Goal: Task Accomplishment & Management: Use online tool/utility

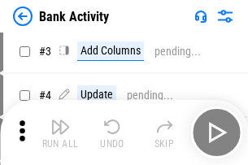
click at [60, 133] on img "button" at bounding box center [60, 127] width 20 height 20
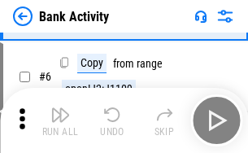
scroll to position [86, 0]
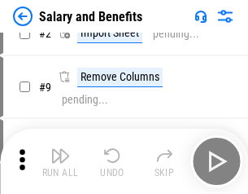
click at [60, 161] on img "button" at bounding box center [60, 156] width 20 height 20
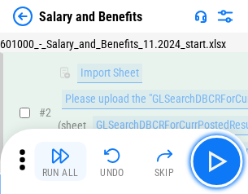
scroll to position [118, 0]
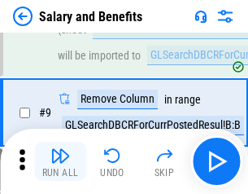
click at [60, 161] on img "button" at bounding box center [60, 156] width 20 height 20
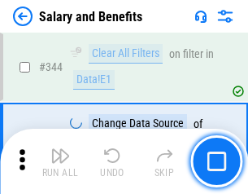
scroll to position [7616, 0]
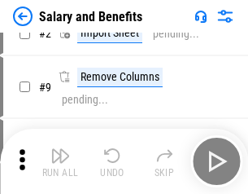
click at [60, 161] on img "button" at bounding box center [60, 156] width 20 height 20
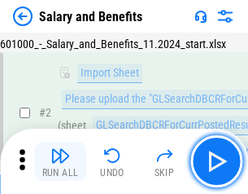
scroll to position [118, 0]
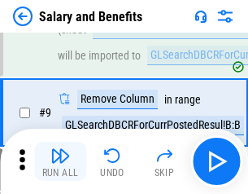
click at [60, 161] on img "button" at bounding box center [60, 156] width 20 height 20
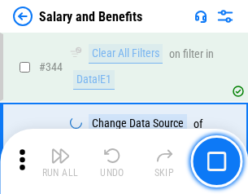
scroll to position [7616, 0]
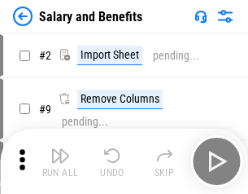
click at [60, 161] on img "button" at bounding box center [60, 156] width 20 height 20
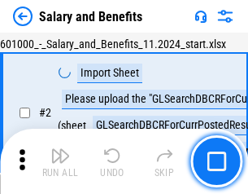
scroll to position [118, 0]
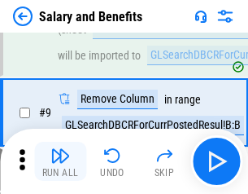
click at [60, 161] on img "button" at bounding box center [60, 156] width 20 height 20
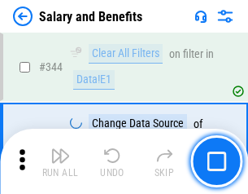
scroll to position [7616, 0]
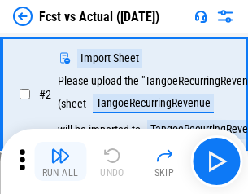
click at [60, 161] on img "button" at bounding box center [60, 156] width 20 height 20
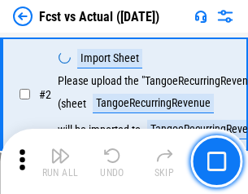
scroll to position [152, 0]
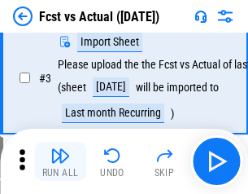
click at [60, 161] on img "button" at bounding box center [60, 156] width 20 height 20
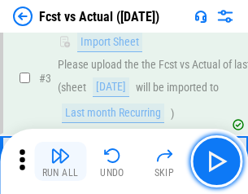
scroll to position [244, 0]
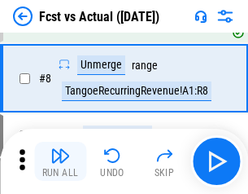
click at [60, 161] on img "button" at bounding box center [60, 156] width 20 height 20
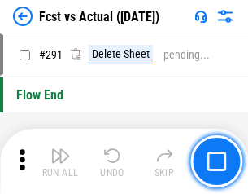
scroll to position [7698, 0]
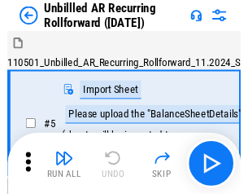
scroll to position [153, 0]
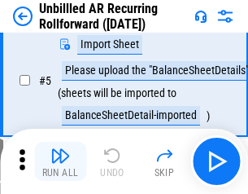
click at [60, 161] on img "button" at bounding box center [60, 156] width 20 height 20
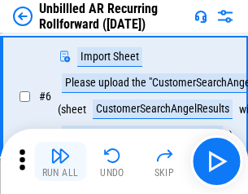
click at [60, 161] on img "button" at bounding box center [60, 156] width 20 height 20
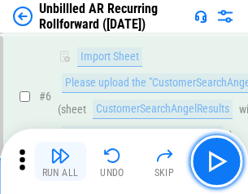
scroll to position [262, 0]
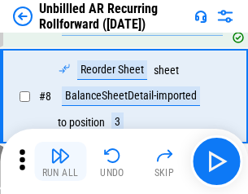
click at [60, 161] on img "button" at bounding box center [60, 156] width 20 height 20
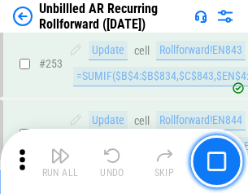
scroll to position [5525, 0]
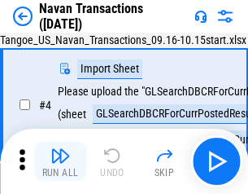
click at [60, 161] on img "button" at bounding box center [60, 156] width 20 height 20
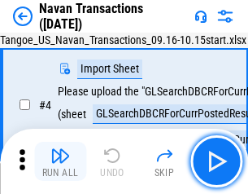
scroll to position [140, 0]
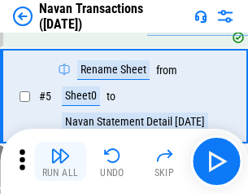
click at [60, 161] on img "button" at bounding box center [60, 156] width 20 height 20
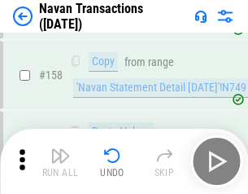
scroll to position [5273, 0]
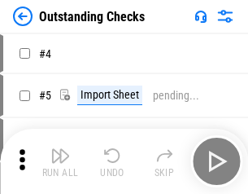
click at [60, 161] on img "button" at bounding box center [60, 156] width 20 height 20
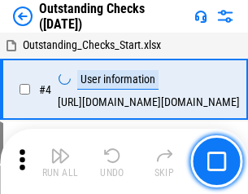
scroll to position [170, 0]
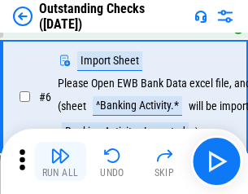
click at [60, 161] on img "button" at bounding box center [60, 156] width 20 height 20
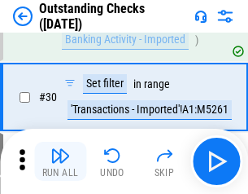
click at [60, 161] on img "button" at bounding box center [60, 156] width 20 height 20
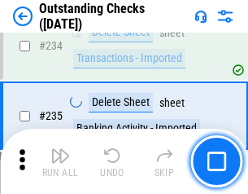
scroll to position [4939, 0]
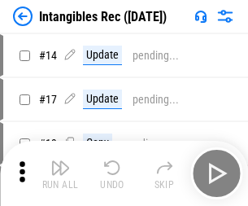
click at [60, 173] on img "button" at bounding box center [60, 168] width 20 height 20
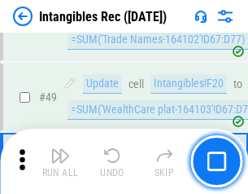
scroll to position [634, 0]
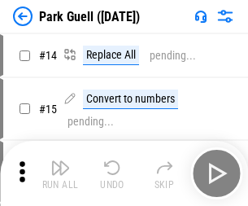
click at [60, 161] on img "button" at bounding box center [60, 168] width 20 height 20
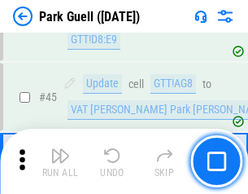
scroll to position [2034, 0]
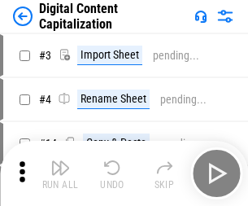
click at [60, 161] on img "button" at bounding box center [60, 168] width 20 height 20
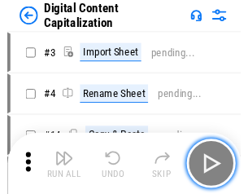
scroll to position [140, 0]
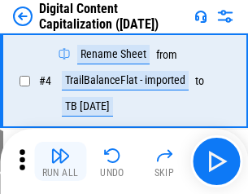
click at [60, 161] on img "button" at bounding box center [60, 156] width 20 height 20
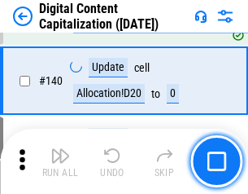
scroll to position [1713, 0]
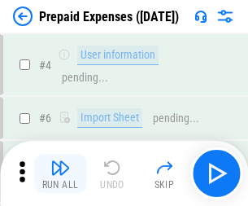
click at [60, 161] on img "button" at bounding box center [60, 168] width 20 height 20
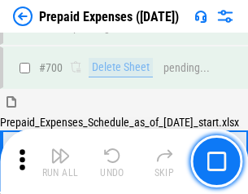
scroll to position [4472, 0]
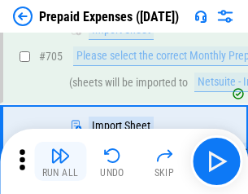
click at [60, 161] on img "button" at bounding box center [60, 156] width 20 height 20
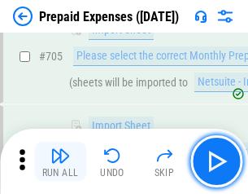
scroll to position [4555, 0]
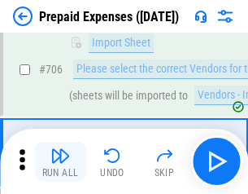
click at [60, 161] on img "button" at bounding box center [60, 156] width 20 height 20
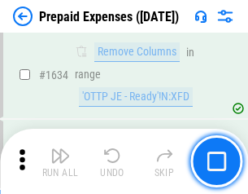
scroll to position [15836, 0]
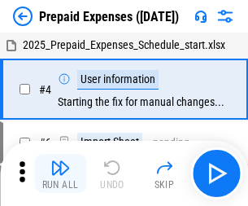
click at [60, 173] on img "button" at bounding box center [60, 168] width 20 height 20
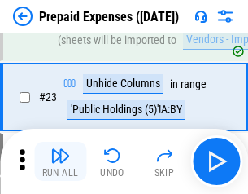
click at [60, 161] on img "button" at bounding box center [60, 156] width 20 height 20
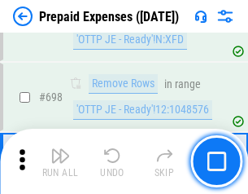
scroll to position [5664, 0]
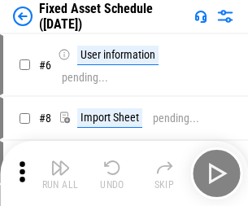
click at [60, 173] on img "button" at bounding box center [60, 168] width 20 height 20
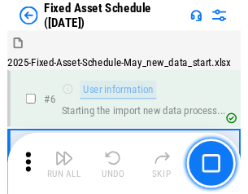
scroll to position [171, 0]
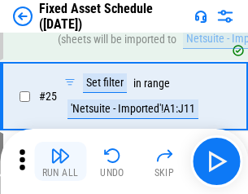
click at [60, 161] on img "button" at bounding box center [60, 156] width 20 height 20
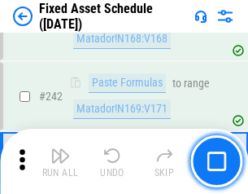
scroll to position [5038, 0]
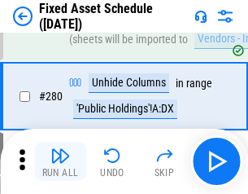
click at [60, 161] on img "button" at bounding box center [60, 156] width 20 height 20
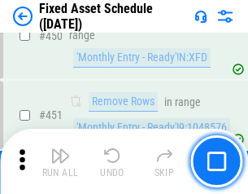
scroll to position [7271, 0]
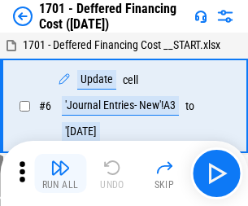
click at [60, 173] on img "button" at bounding box center [60, 168] width 20 height 20
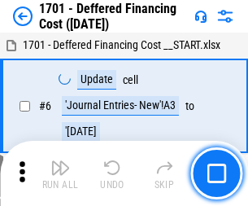
scroll to position [195, 0]
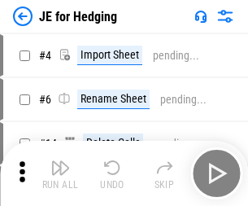
click at [60, 161] on img "button" at bounding box center [60, 168] width 20 height 20
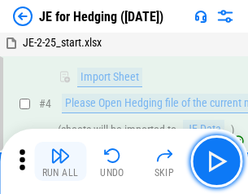
scroll to position [92, 0]
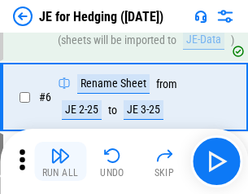
click at [60, 161] on img "button" at bounding box center [60, 156] width 20 height 20
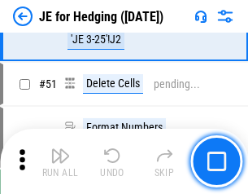
scroll to position [1053, 0]
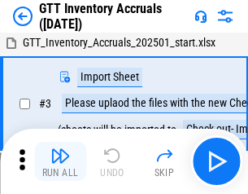
click at [60, 161] on img "button" at bounding box center [60, 156] width 20 height 20
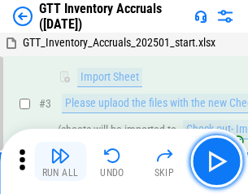
scroll to position [105, 0]
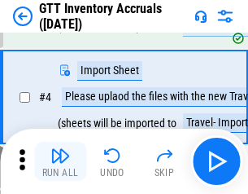
click at [60, 161] on img "button" at bounding box center [60, 156] width 20 height 20
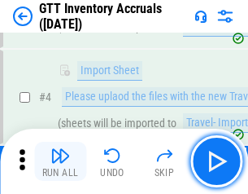
scroll to position [188, 0]
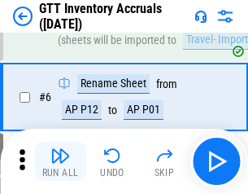
click at [60, 161] on img "button" at bounding box center [60, 156] width 20 height 20
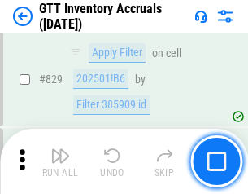
scroll to position [12346, 0]
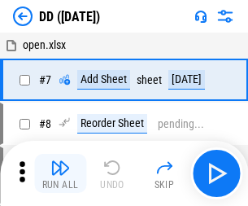
click at [60, 173] on img "button" at bounding box center [60, 168] width 20 height 20
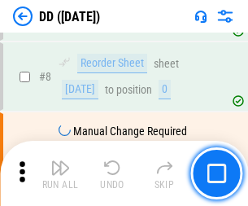
scroll to position [157, 0]
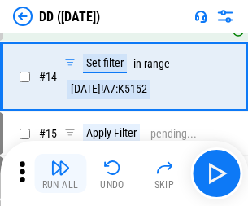
click at [60, 173] on img "button" at bounding box center [60, 168] width 20 height 20
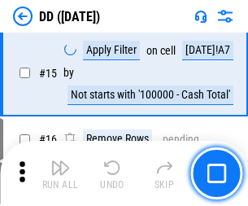
scroll to position [418, 0]
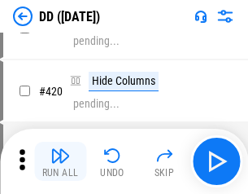
click at [60, 161] on img "button" at bounding box center [60, 156] width 20 height 20
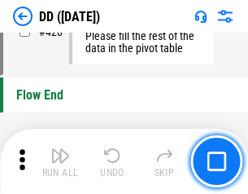
scroll to position [7785, 0]
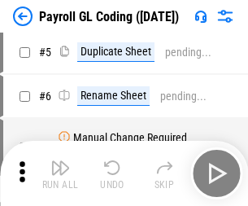
click at [60, 173] on img "button" at bounding box center [60, 168] width 20 height 20
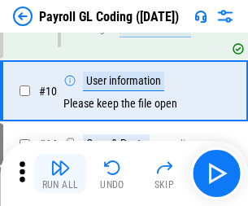
click at [60, 173] on img "button" at bounding box center [60, 168] width 20 height 20
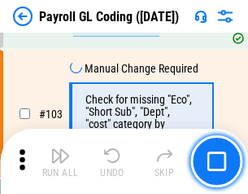
scroll to position [3816, 0]
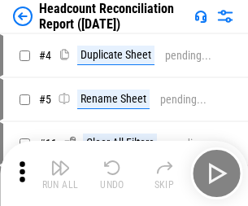
click at [60, 173] on img "button" at bounding box center [60, 168] width 20 height 20
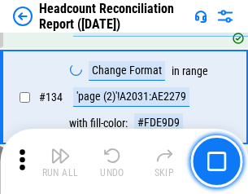
scroll to position [1955, 0]
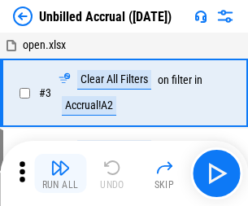
click at [60, 173] on img "button" at bounding box center [60, 168] width 20 height 20
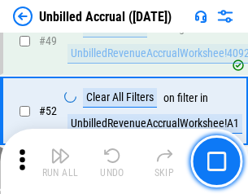
scroll to position [1475, 0]
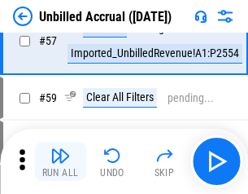
click at [60, 161] on img "button" at bounding box center [60, 156] width 20 height 20
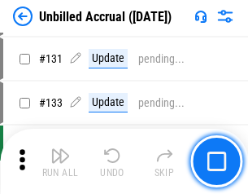
scroll to position [4845, 0]
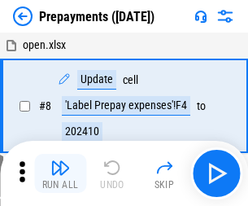
click at [60, 173] on img "button" at bounding box center [60, 168] width 20 height 20
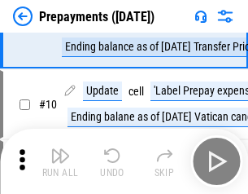
scroll to position [102, 0]
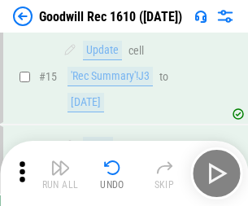
scroll to position [278, 0]
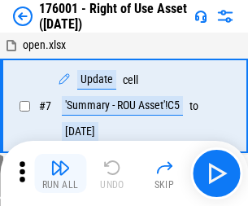
click at [60, 173] on img "button" at bounding box center [60, 168] width 20 height 20
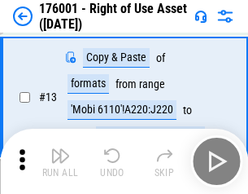
scroll to position [105, 0]
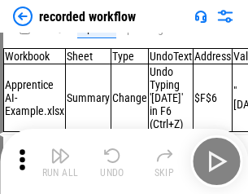
click at [60, 161] on img "button" at bounding box center [60, 156] width 20 height 20
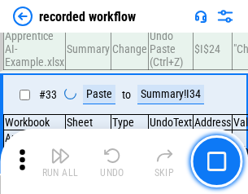
scroll to position [5084, 0]
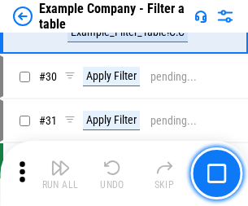
scroll to position [1488, 0]
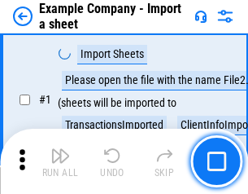
scroll to position [137, 0]
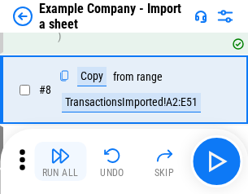
click at [60, 161] on img "button" at bounding box center [60, 156] width 20 height 20
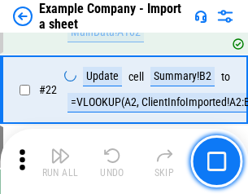
scroll to position [359, 0]
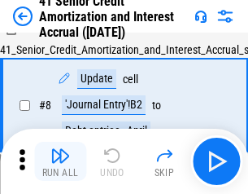
click at [60, 161] on img "button" at bounding box center [60, 156] width 20 height 20
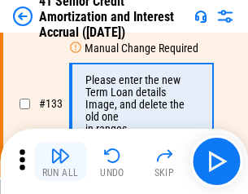
click at [60, 161] on img "button" at bounding box center [60, 156] width 20 height 20
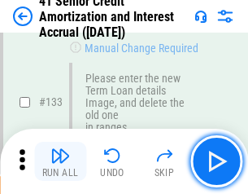
scroll to position [1700, 0]
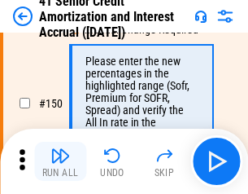
click at [60, 161] on img "button" at bounding box center [60, 156] width 20 height 20
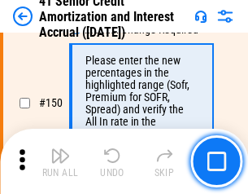
scroll to position [1871, 0]
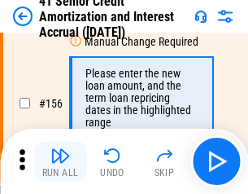
click at [60, 161] on img "button" at bounding box center [60, 156] width 20 height 20
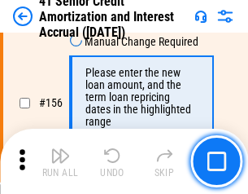
scroll to position [1983, 0]
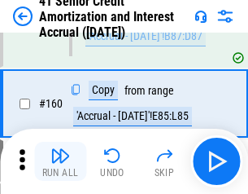
click at [60, 161] on img "button" at bounding box center [60, 156] width 20 height 20
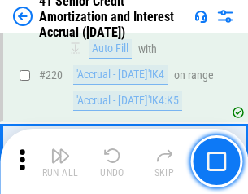
scroll to position [3643, 0]
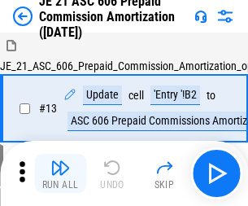
click at [60, 161] on img "button" at bounding box center [60, 168] width 20 height 20
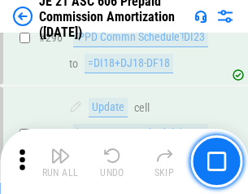
scroll to position [2993, 0]
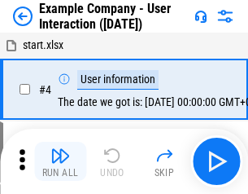
click at [60, 161] on img "button" at bounding box center [60, 156] width 20 height 20
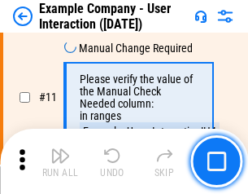
scroll to position [352, 0]
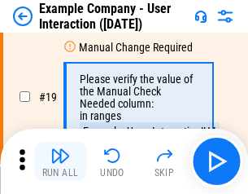
click at [60, 161] on img "button" at bounding box center [60, 156] width 20 height 20
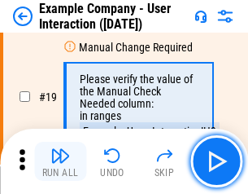
click at [60, 161] on img "button" at bounding box center [60, 156] width 20 height 20
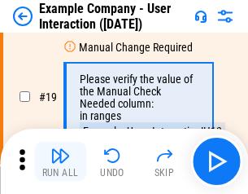
click at [60, 161] on img "button" at bounding box center [60, 156] width 20 height 20
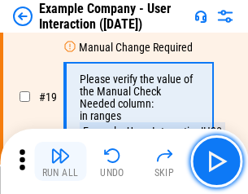
click at [60, 161] on img "button" at bounding box center [60, 156] width 20 height 20
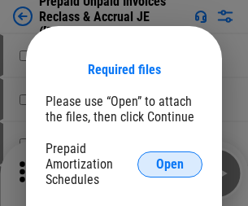
click at [170, 163] on span "Open" at bounding box center [170, 164] width 28 height 13
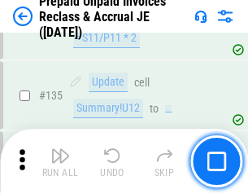
scroll to position [2108, 0]
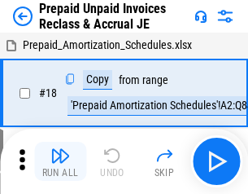
click at [60, 161] on img "button" at bounding box center [60, 156] width 20 height 20
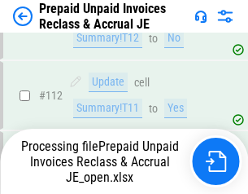
scroll to position [2025, 0]
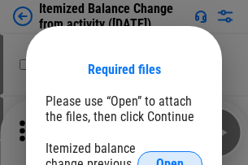
click at [170, 158] on span "Open" at bounding box center [170, 164] width 28 height 13
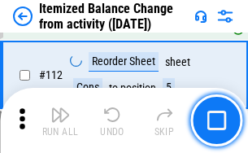
scroll to position [2720, 0]
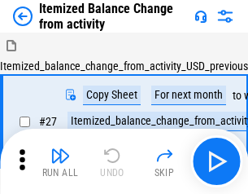
scroll to position [25, 0]
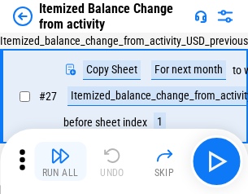
click at [60, 161] on img "button" at bounding box center [60, 156] width 20 height 20
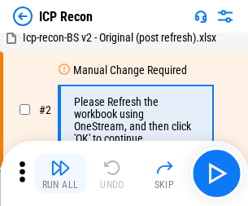
click at [60, 173] on img "button" at bounding box center [60, 168] width 20 height 20
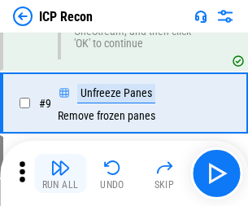
click at [60, 173] on img "button" at bounding box center [60, 168] width 20 height 20
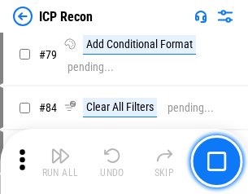
scroll to position [1594, 0]
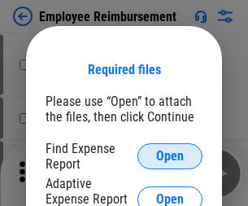
click at [170, 156] on span "Open" at bounding box center [170, 156] width 28 height 13
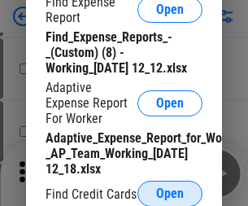
click at [170, 193] on span "Open" at bounding box center [170, 193] width 28 height 13
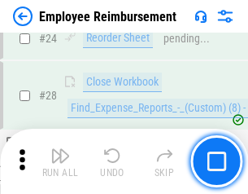
scroll to position [760, 0]
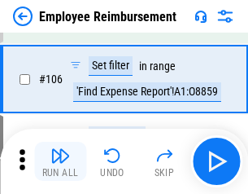
click at [60, 161] on img "button" at bounding box center [60, 156] width 20 height 20
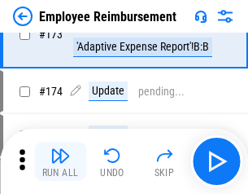
click at [60, 161] on img "button" at bounding box center [60, 156] width 20 height 20
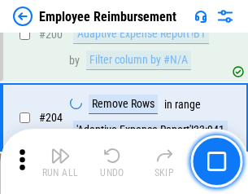
scroll to position [4115, 0]
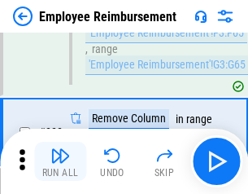
click at [60, 161] on img "button" at bounding box center [60, 156] width 20 height 20
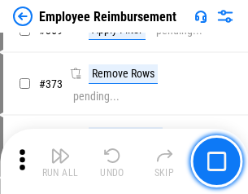
click at [60, 161] on img "button" at bounding box center [60, 156] width 20 height 20
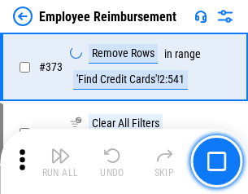
scroll to position [8665, 0]
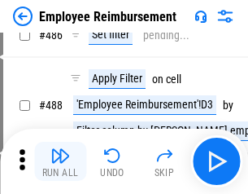
click at [60, 161] on img "button" at bounding box center [60, 156] width 20 height 20
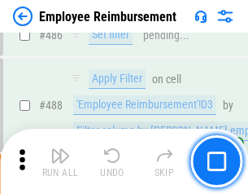
click at [60, 161] on img "button" at bounding box center [60, 156] width 20 height 20
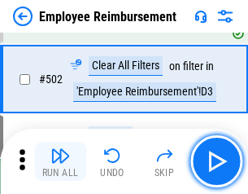
scroll to position [10439, 0]
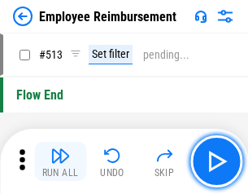
click at [60, 161] on img "button" at bounding box center [60, 156] width 20 height 20
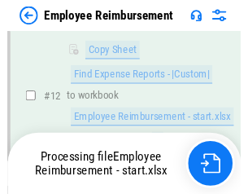
scroll to position [331, 0]
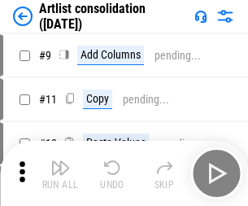
click at [60, 173] on img "button" at bounding box center [60, 168] width 20 height 20
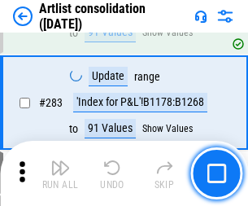
scroll to position [6727, 0]
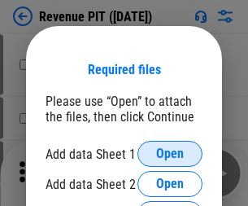
click at [170, 154] on span "Open" at bounding box center [170, 153] width 28 height 13
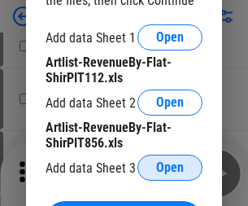
click at [170, 168] on span "Open" at bounding box center [170, 167] width 28 height 13
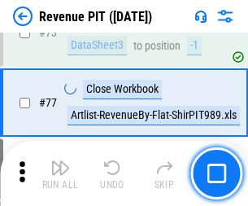
scroll to position [1474, 0]
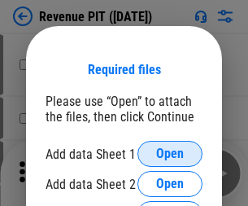
click at [170, 154] on span "Open" at bounding box center [170, 153] width 28 height 13
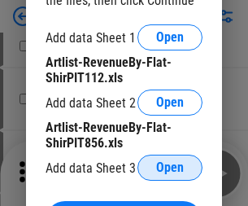
click at [170, 168] on span "Open" at bounding box center [170, 167] width 28 height 13
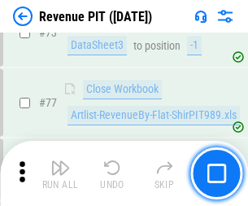
scroll to position [1474, 0]
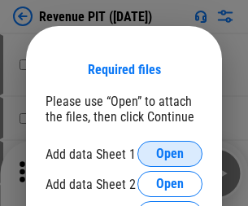
click at [170, 154] on span "Open" at bounding box center [170, 153] width 28 height 13
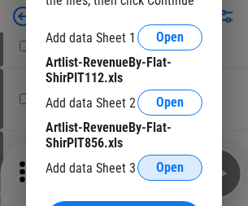
click at [170, 168] on span "Open" at bounding box center [170, 167] width 28 height 13
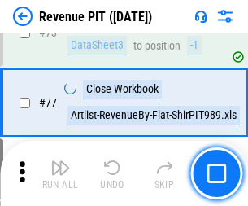
scroll to position [1474, 0]
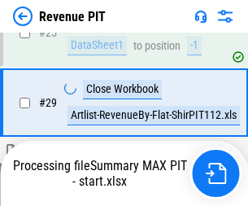
scroll to position [747, 0]
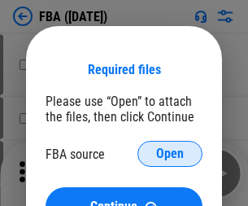
click at [170, 154] on span "Open" at bounding box center [170, 153] width 28 height 13
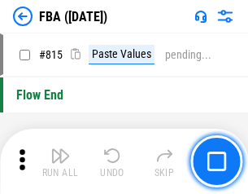
scroll to position [14560, 0]
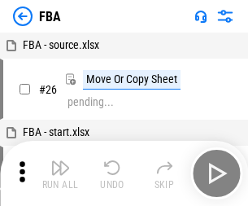
click at [60, 173] on img "button" at bounding box center [60, 168] width 20 height 20
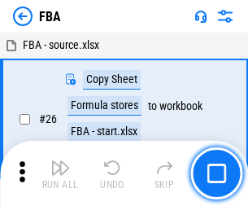
scroll to position [16, 0]
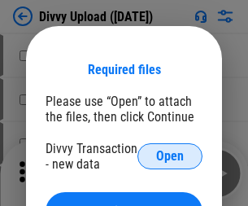
click at [170, 156] on span "Open" at bounding box center [170, 156] width 28 height 13
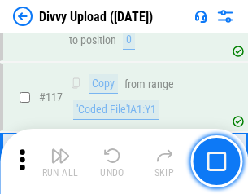
scroll to position [1377, 0]
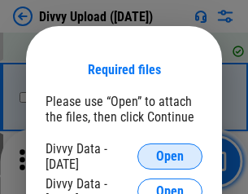
click at [170, 156] on span "Open" at bounding box center [170, 156] width 28 height 13
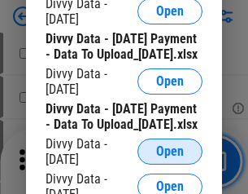
click at [170, 158] on span "Open" at bounding box center [170, 151] width 28 height 13
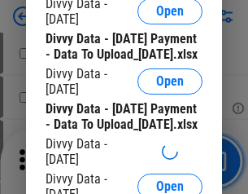
scroll to position [1523, 0]
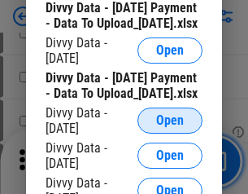
click at [170, 127] on span "Open" at bounding box center [170, 120] width 28 height 13
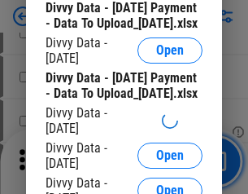
scroll to position [1694, 0]
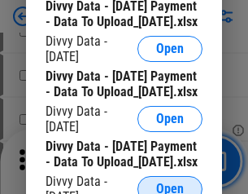
click at [170, 182] on span "Open" at bounding box center [170, 188] width 28 height 13
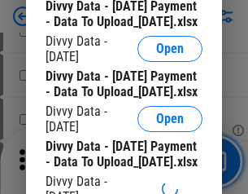
scroll to position [1863, 0]
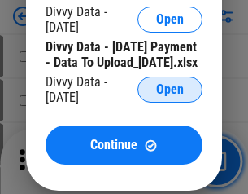
click at [170, 96] on span "Open" at bounding box center [170, 89] width 28 height 13
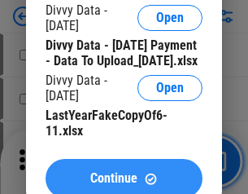
click at [124, 172] on span "Continue" at bounding box center [113, 178] width 47 height 13
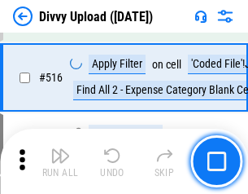
scroll to position [10204, 0]
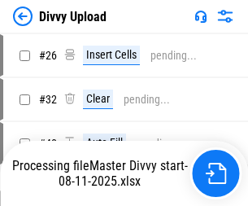
scroll to position [109, 0]
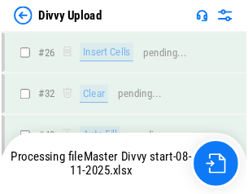
scroll to position [1377, 0]
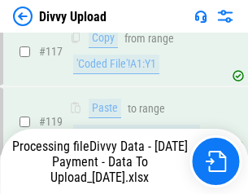
scroll to position [1526, 0]
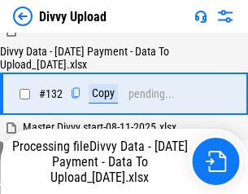
scroll to position [1979, 0]
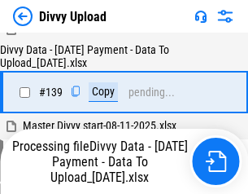
scroll to position [2324, 0]
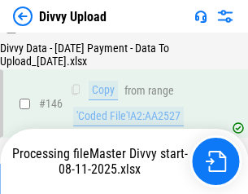
scroll to position [2683, 0]
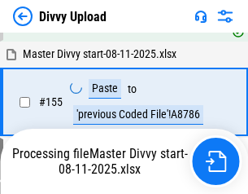
scroll to position [3306, 0]
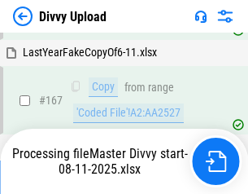
scroll to position [3729, 0]
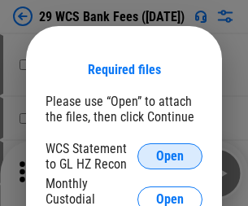
click at [170, 156] on span "Open" at bounding box center [170, 156] width 28 height 13
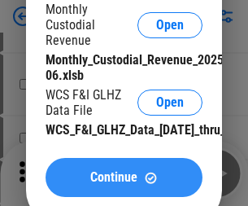
click at [124, 184] on span "Continue" at bounding box center [113, 177] width 47 height 13
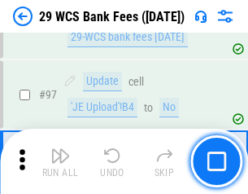
scroll to position [1585, 0]
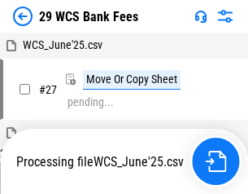
scroll to position [325, 0]
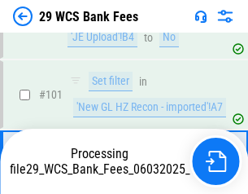
scroll to position [1585, 0]
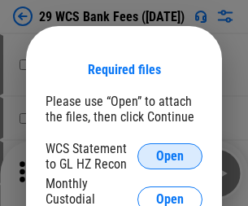
click at [170, 156] on span "Open" at bounding box center [170, 156] width 28 height 13
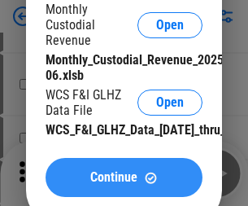
click at [124, 184] on span "Continue" at bounding box center [113, 177] width 47 height 13
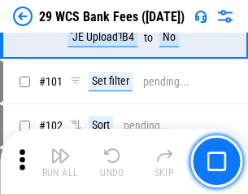
scroll to position [1585, 0]
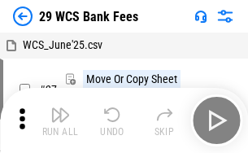
scroll to position [29, 0]
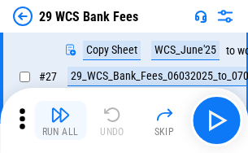
click at [60, 120] on img "button" at bounding box center [60, 115] width 20 height 20
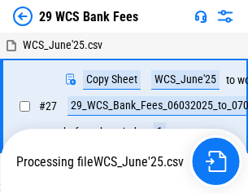
scroll to position [9, 0]
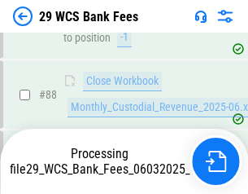
scroll to position [1585, 0]
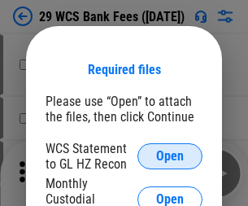
click at [170, 156] on span "Open" at bounding box center [170, 156] width 28 height 13
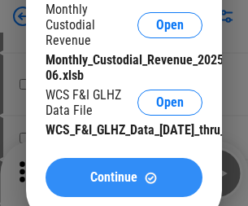
click at [124, 184] on span "Continue" at bounding box center [113, 177] width 47 height 13
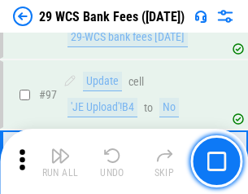
scroll to position [1585, 0]
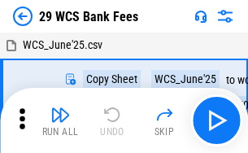
scroll to position [29, 0]
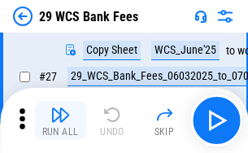
click at [60, 120] on img "button" at bounding box center [60, 115] width 20 height 20
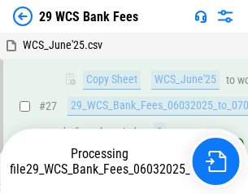
scroll to position [325, 0]
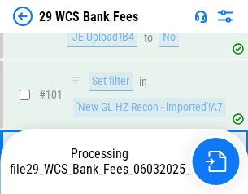
scroll to position [1585, 0]
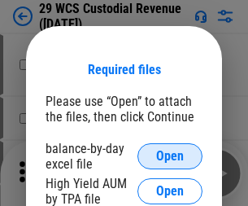
click at [170, 156] on span "Open" at bounding box center [170, 156] width 28 height 13
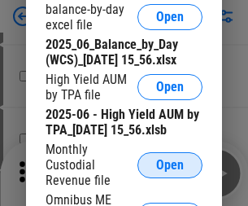
click at [170, 172] on span "Open" at bounding box center [170, 165] width 28 height 13
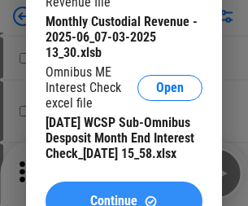
click at [124, 194] on span "Continue" at bounding box center [113, 200] width 47 height 13
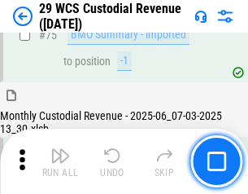
scroll to position [1699, 0]
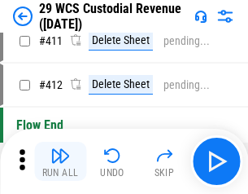
click at [60, 161] on img "button" at bounding box center [60, 156] width 20 height 20
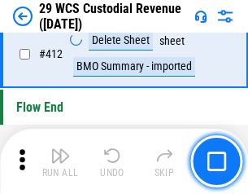
scroll to position [7768, 0]
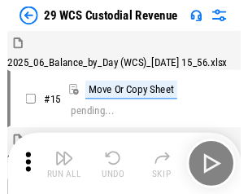
scroll to position [39, 0]
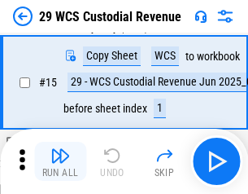
click at [60, 161] on img "button" at bounding box center [60, 156] width 20 height 20
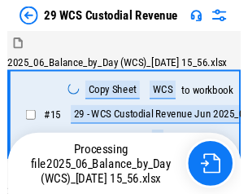
scroll to position [39, 0]
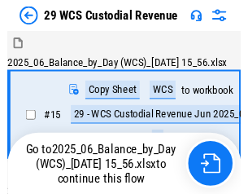
scroll to position [30, 0]
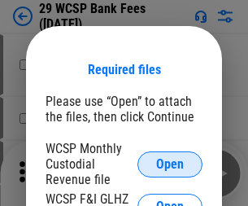
click at [170, 163] on span "Open" at bounding box center [170, 164] width 28 height 13
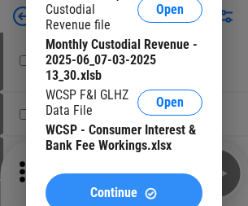
click at [124, 186] on span "Continue" at bounding box center [113, 192] width 47 height 13
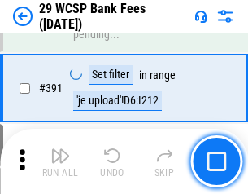
scroll to position [5532, 0]
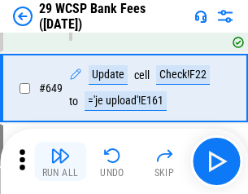
click at [60, 161] on img "button" at bounding box center [60, 156] width 20 height 20
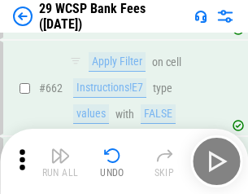
scroll to position [9500, 0]
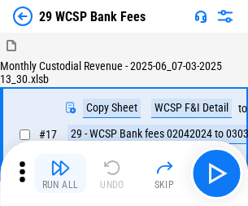
click at [60, 161] on img "button" at bounding box center [60, 168] width 20 height 20
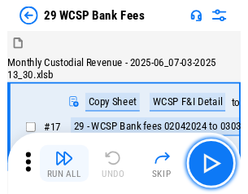
scroll to position [39, 0]
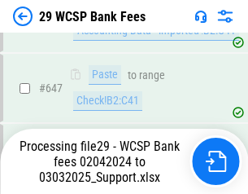
scroll to position [8888, 0]
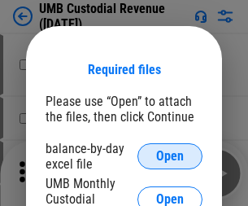
click at [170, 156] on span "Open" at bounding box center [170, 156] width 28 height 13
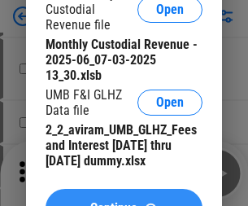
click at [124, 202] on span "Continue" at bounding box center [113, 208] width 47 height 13
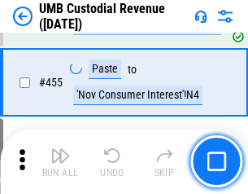
scroll to position [6941, 0]
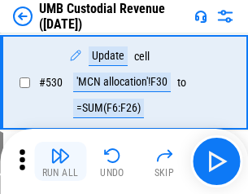
click at [60, 161] on img "button" at bounding box center [60, 156] width 20 height 20
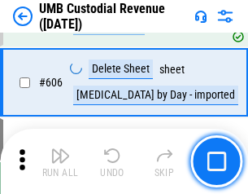
scroll to position [9389, 0]
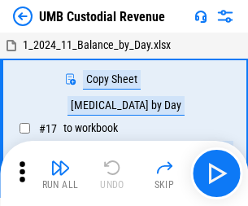
scroll to position [12, 0]
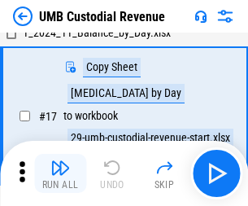
click at [60, 173] on img "button" at bounding box center [60, 168] width 20 height 20
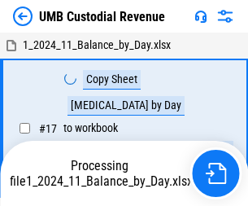
scroll to position [12, 0]
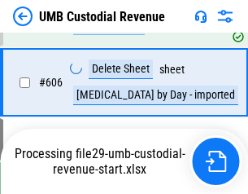
scroll to position [9351, 0]
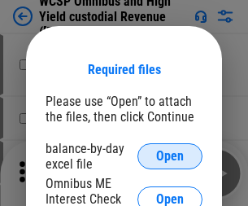
click at [170, 156] on span "Open" at bounding box center [170, 156] width 28 height 13
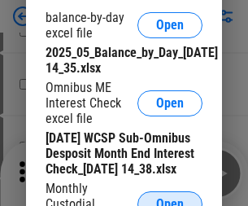
click at [170, 198] on span "Open" at bounding box center [170, 204] width 28 height 13
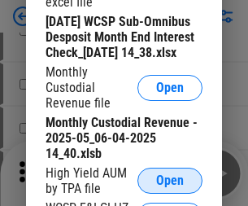
click at [170, 187] on span "Open" at bounding box center [170, 180] width 28 height 13
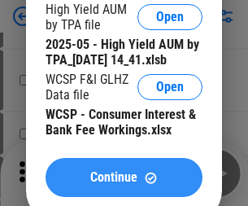
click at [124, 184] on span "Continue" at bounding box center [113, 177] width 47 height 13
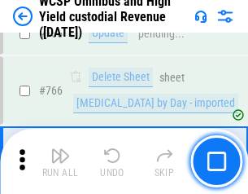
scroll to position [13175, 0]
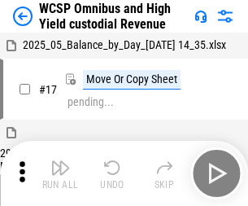
click at [60, 161] on img "button" at bounding box center [60, 168] width 20 height 20
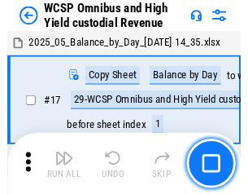
scroll to position [9, 0]
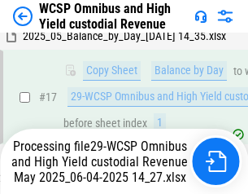
scroll to position [338, 0]
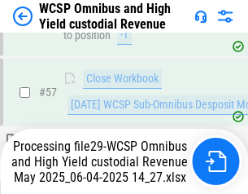
scroll to position [1669, 0]
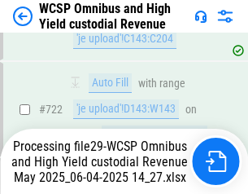
scroll to position [12998, 0]
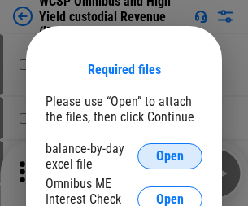
click at [170, 156] on span "Open" at bounding box center [170, 156] width 28 height 13
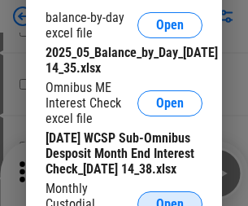
click at [170, 198] on span "Open" at bounding box center [170, 204] width 28 height 13
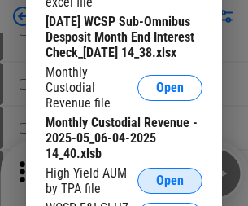
click at [170, 187] on span "Open" at bounding box center [170, 180] width 28 height 13
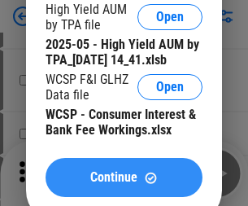
click at [124, 184] on span "Continue" at bounding box center [113, 177] width 47 height 13
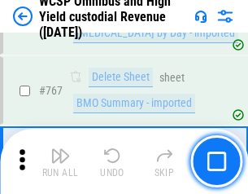
scroll to position [13175, 0]
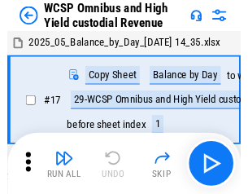
scroll to position [9, 0]
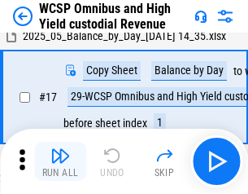
click at [60, 161] on img "button" at bounding box center [60, 156] width 20 height 20
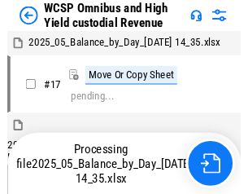
scroll to position [9, 0]
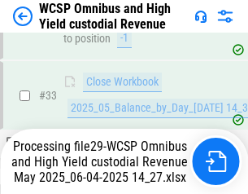
scroll to position [805, 0]
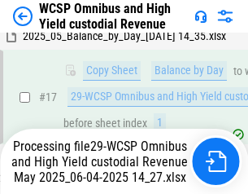
scroll to position [338, 0]
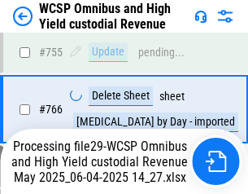
scroll to position [13138, 0]
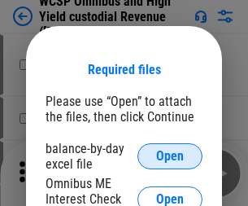
click at [170, 156] on span "Open" at bounding box center [170, 156] width 28 height 13
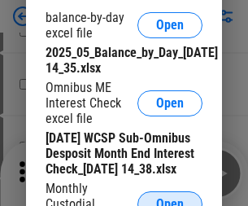
click at [170, 198] on span "Open" at bounding box center [170, 204] width 28 height 13
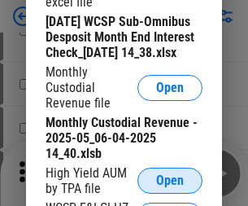
click at [170, 187] on span "Open" at bounding box center [170, 180] width 28 height 13
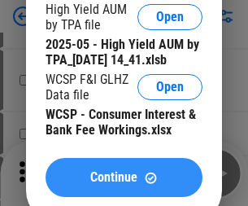
click at [124, 184] on span "Continue" at bounding box center [113, 177] width 47 height 13
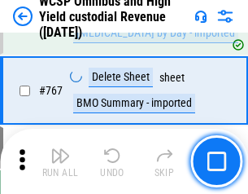
scroll to position [13175, 0]
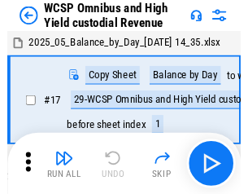
scroll to position [9, 0]
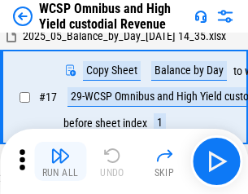
click at [60, 161] on img "button" at bounding box center [60, 156] width 20 height 20
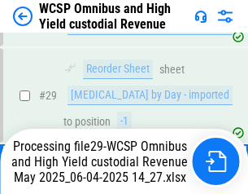
scroll to position [338, 0]
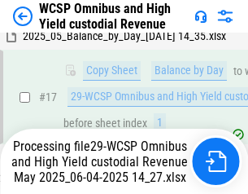
scroll to position [338, 0]
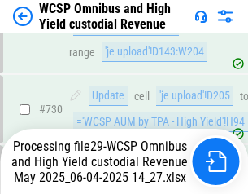
scroll to position [13138, 0]
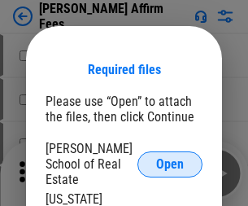
click at [170, 158] on span "Open" at bounding box center [170, 164] width 28 height 13
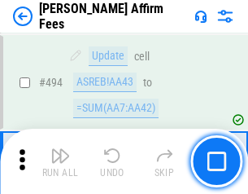
scroll to position [4423, 0]
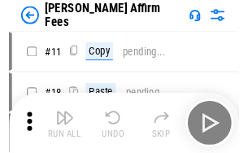
scroll to position [16, 0]
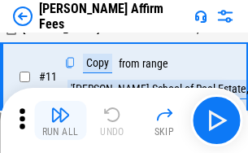
click at [60, 120] on img "button" at bounding box center [60, 115] width 20 height 20
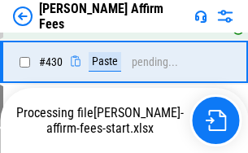
scroll to position [3761, 0]
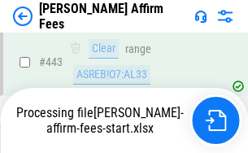
scroll to position [4266, 0]
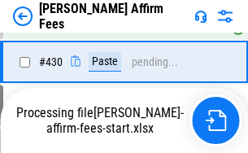
scroll to position [3692, 0]
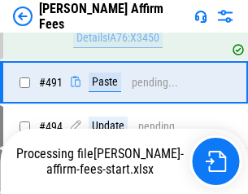
scroll to position [4423, 0]
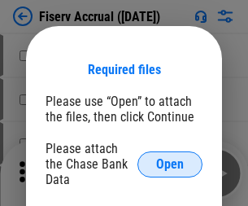
click at [170, 158] on span "Open" at bounding box center [170, 164] width 28 height 13
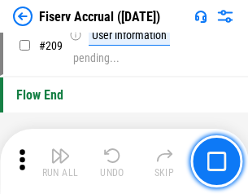
scroll to position [5051, 0]
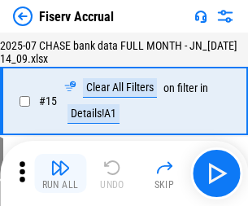
click at [60, 173] on img "button" at bounding box center [60, 168] width 20 height 20
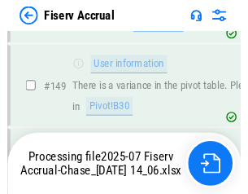
scroll to position [4078, 0]
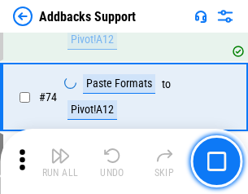
scroll to position [1184, 0]
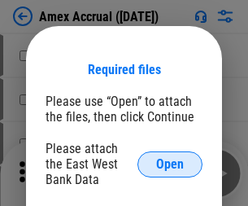
click at [170, 163] on span "Open" at bounding box center [170, 164] width 28 height 13
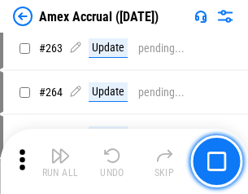
scroll to position [4351, 0]
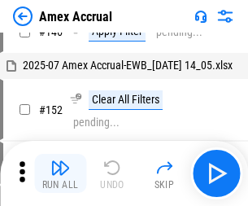
click at [60, 173] on img "button" at bounding box center [60, 168] width 20 height 20
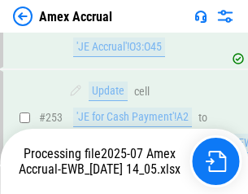
scroll to position [4745, 0]
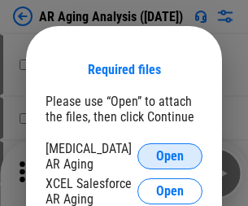
click at [170, 154] on span "Open" at bounding box center [170, 156] width 28 height 13
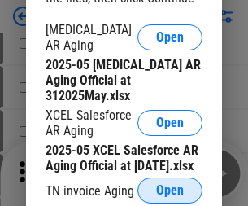
click at [170, 185] on span "Open" at bounding box center [170, 190] width 28 height 13
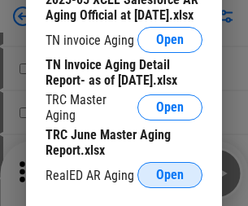
click at [170, 170] on span "Open" at bounding box center [170, 174] width 28 height 13
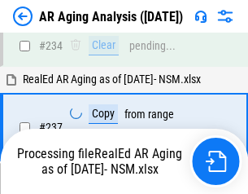
scroll to position [2521, 0]
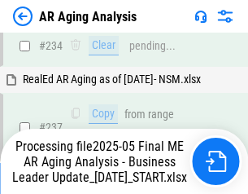
scroll to position [2502, 0]
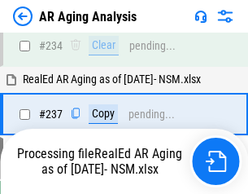
scroll to position [2502, 0]
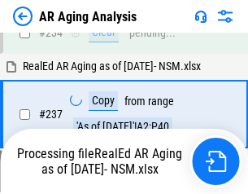
scroll to position [2502, 0]
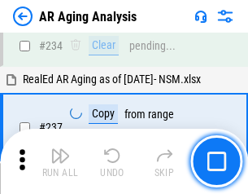
scroll to position [2502, 0]
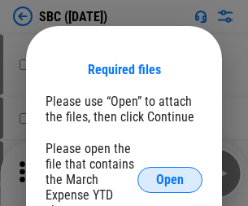
click at [170, 179] on span "Open" at bounding box center [170, 179] width 28 height 13
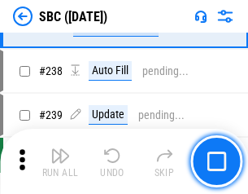
scroll to position [3076, 0]
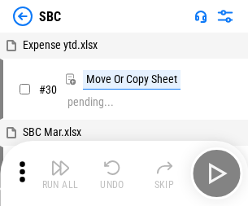
scroll to position [16, 0]
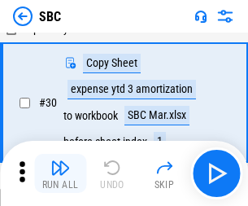
click at [60, 173] on img "button" at bounding box center [60, 168] width 20 height 20
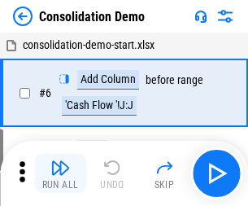
click at [60, 173] on img "button" at bounding box center [60, 168] width 20 height 20
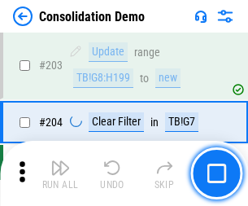
scroll to position [5100, 0]
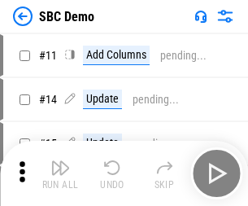
click at [60, 173] on img "button" at bounding box center [60, 168] width 20 height 20
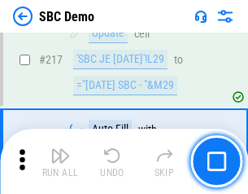
scroll to position [4015, 0]
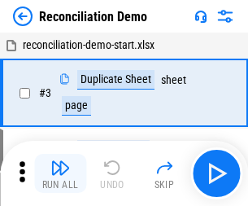
click at [60, 173] on img "button" at bounding box center [60, 168] width 20 height 20
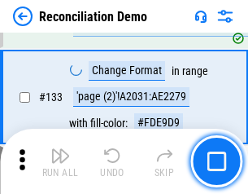
scroll to position [1932, 0]
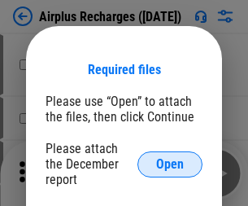
click at [170, 158] on span "Open" at bounding box center [170, 164] width 28 height 13
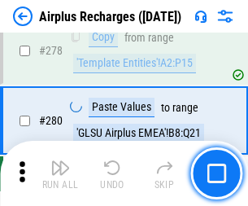
scroll to position [5297, 0]
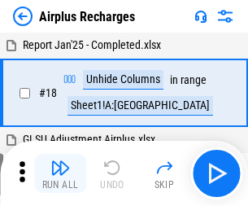
click at [60, 173] on img "button" at bounding box center [60, 168] width 20 height 20
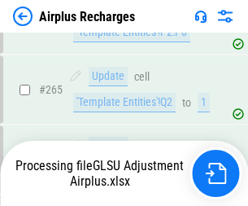
scroll to position [5082, 0]
